Goal: Answer question/provide support: Answer question/provide support

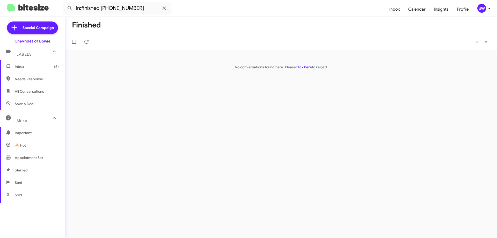
scroll to position [102, 0]
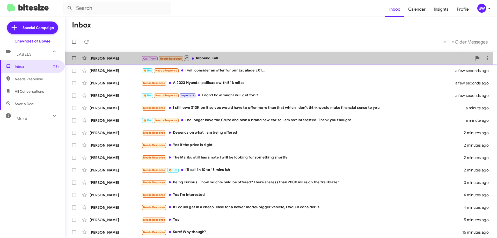
click at [213, 60] on div "Call Them Needs Response Inbound Call" at bounding box center [306, 58] width 331 height 6
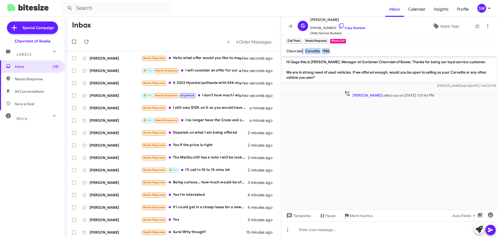
drag, startPoint x: 328, startPoint y: 51, endPoint x: 312, endPoint y: 66, distance: 22.7
click at [300, 54] on mat-toolbar "Chevrolet Corvette 1986" at bounding box center [389, 51] width 216 height 10
click at [359, 53] on mat-toolbar "Chevrolet Corvette 1986" at bounding box center [389, 51] width 216 height 10
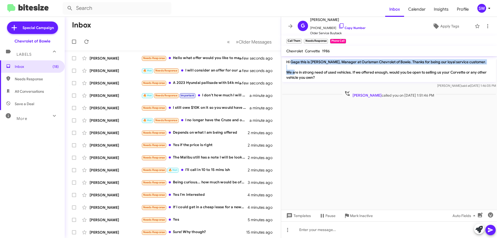
drag, startPoint x: 290, startPoint y: 63, endPoint x: 330, endPoint y: 79, distance: 43.3
click at [335, 67] on p "Hi Gage this is [PERSON_NAME], Manager at Ourisman Chevrolet of Bowie. Thanks f…" at bounding box center [389, 69] width 214 height 25
drag, startPoint x: 318, startPoint y: 82, endPoint x: 294, endPoint y: 70, distance: 26.6
click at [288, 74] on p "Hi Gage this is [PERSON_NAME], Manager at Ourisman Chevrolet of Bowie. Thanks f…" at bounding box center [389, 69] width 214 height 25
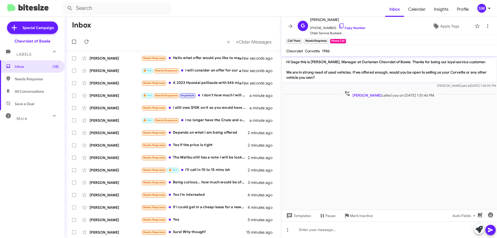
drag, startPoint x: 305, startPoint y: 68, endPoint x: 308, endPoint y: 68, distance: 3.1
click at [305, 68] on p "Hi Gage this is [PERSON_NAME], Manager at Ourisman Chevrolet of Bowie. Thanks f…" at bounding box center [389, 69] width 214 height 25
drag, startPoint x: 354, startPoint y: 214, endPoint x: 304, endPoint y: 184, distance: 58.5
click at [354, 214] on span "Mark Inactive" at bounding box center [361, 215] width 23 height 9
